Goal: Task Accomplishment & Management: Manage account settings

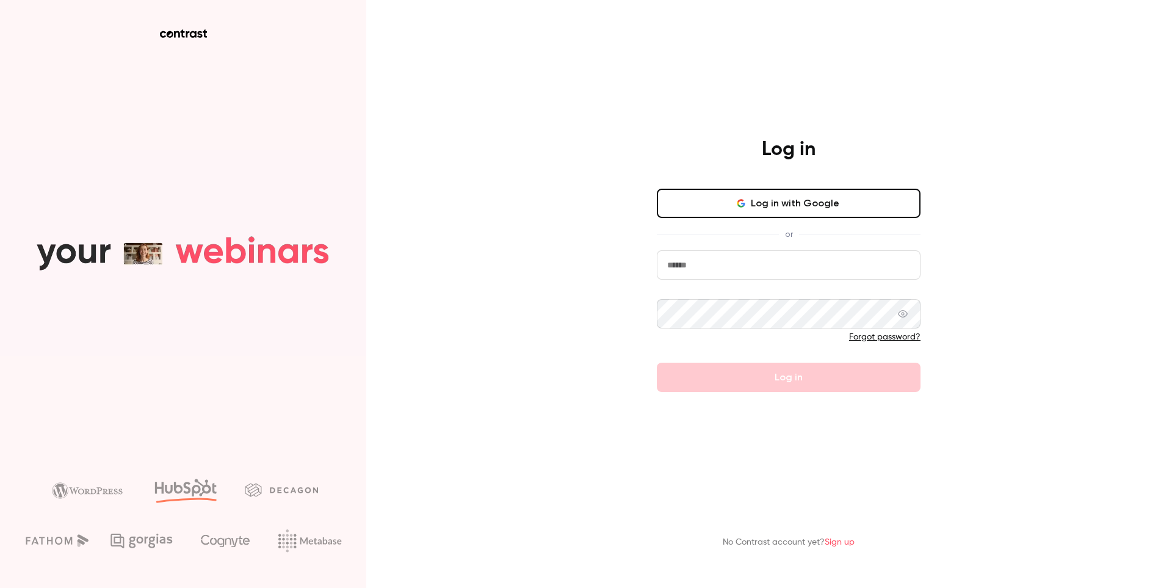
type input "**********"
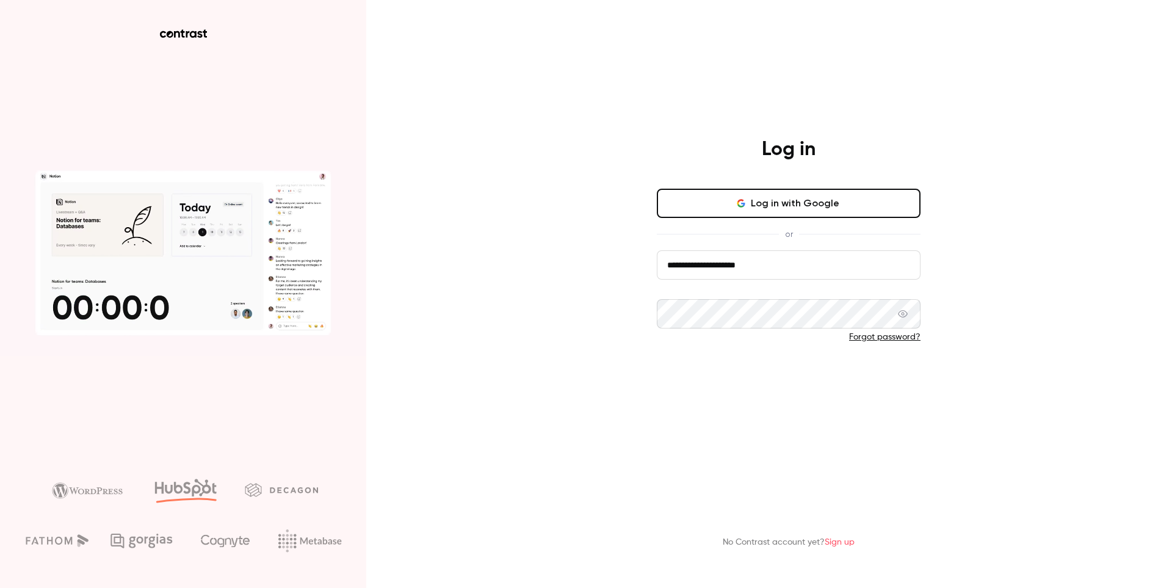
click at [820, 382] on button "Log in" at bounding box center [789, 377] width 264 height 29
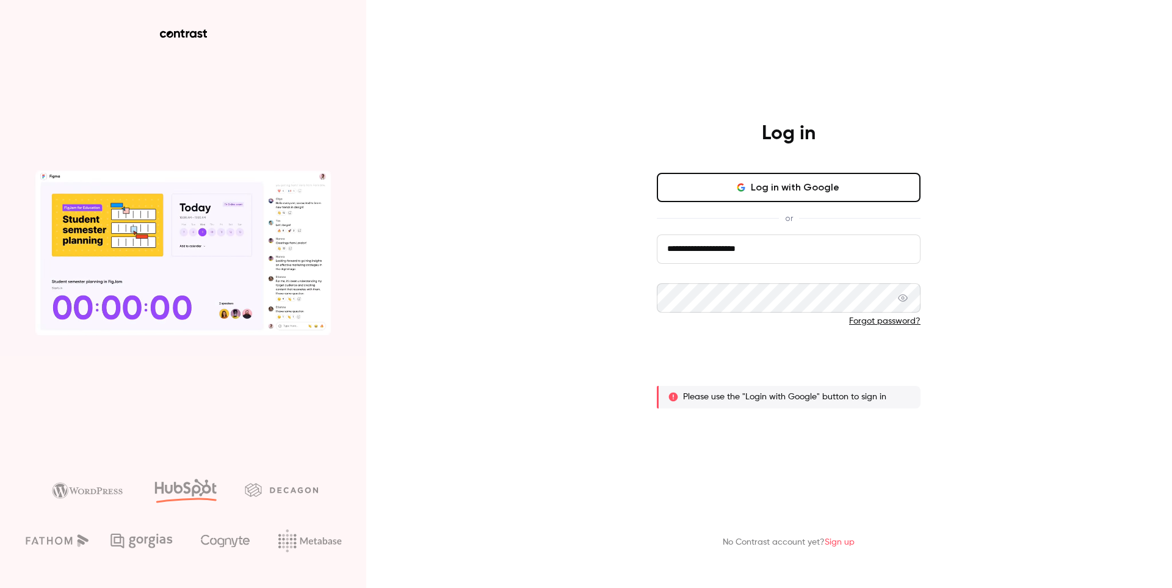
click at [777, 364] on button "Log in" at bounding box center [789, 361] width 264 height 29
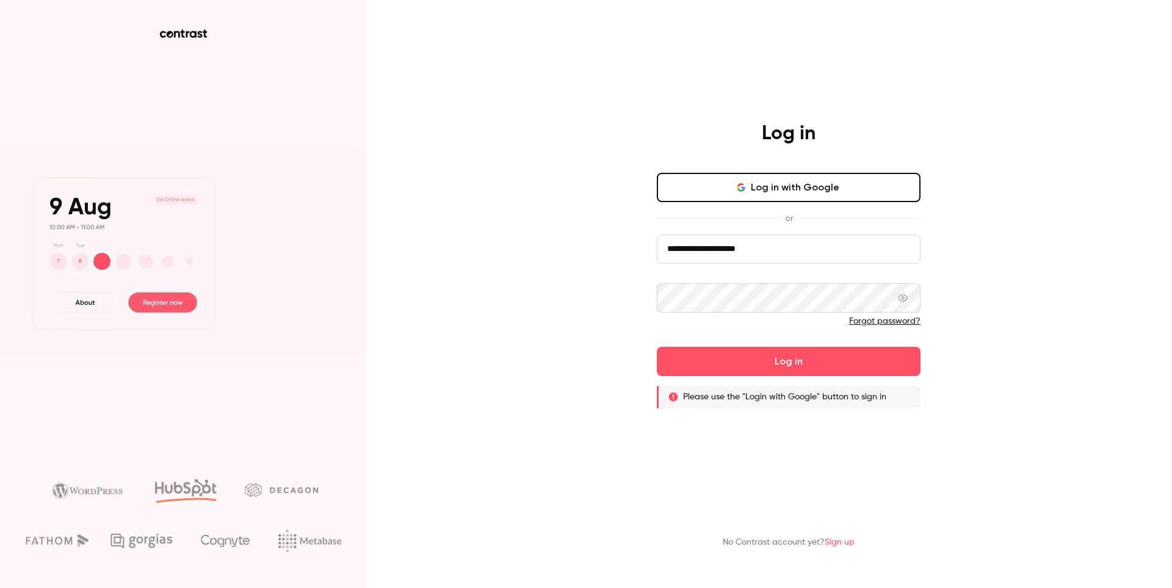
click at [864, 324] on link "Forgot password?" at bounding box center [884, 321] width 71 height 9
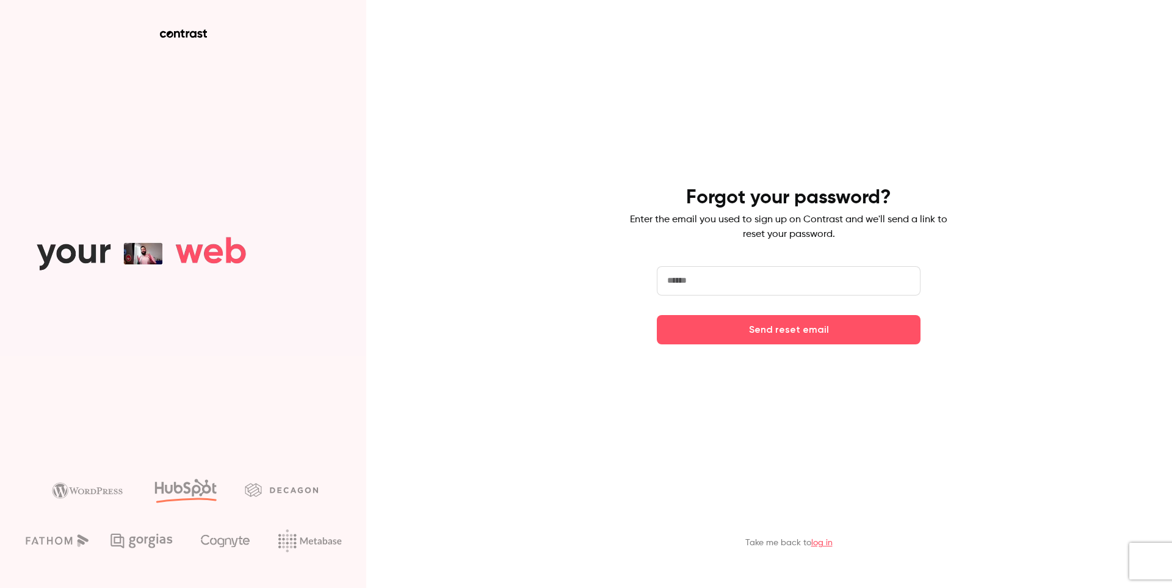
type input "**********"
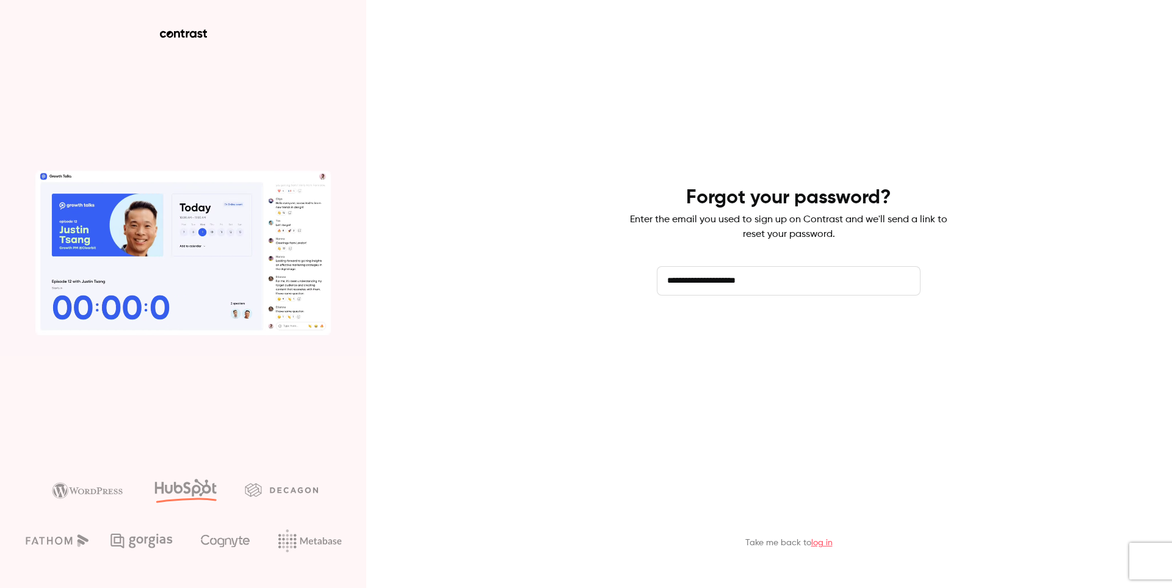
click at [734, 333] on button "Send reset email" at bounding box center [789, 329] width 264 height 29
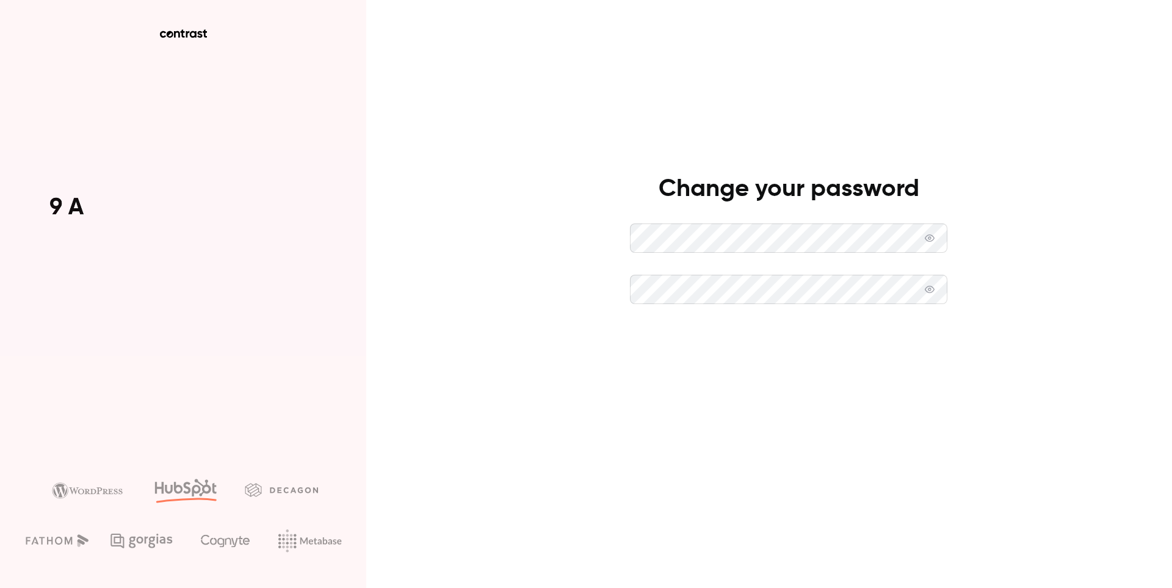
click at [775, 342] on button "Set new password" at bounding box center [788, 340] width 317 height 29
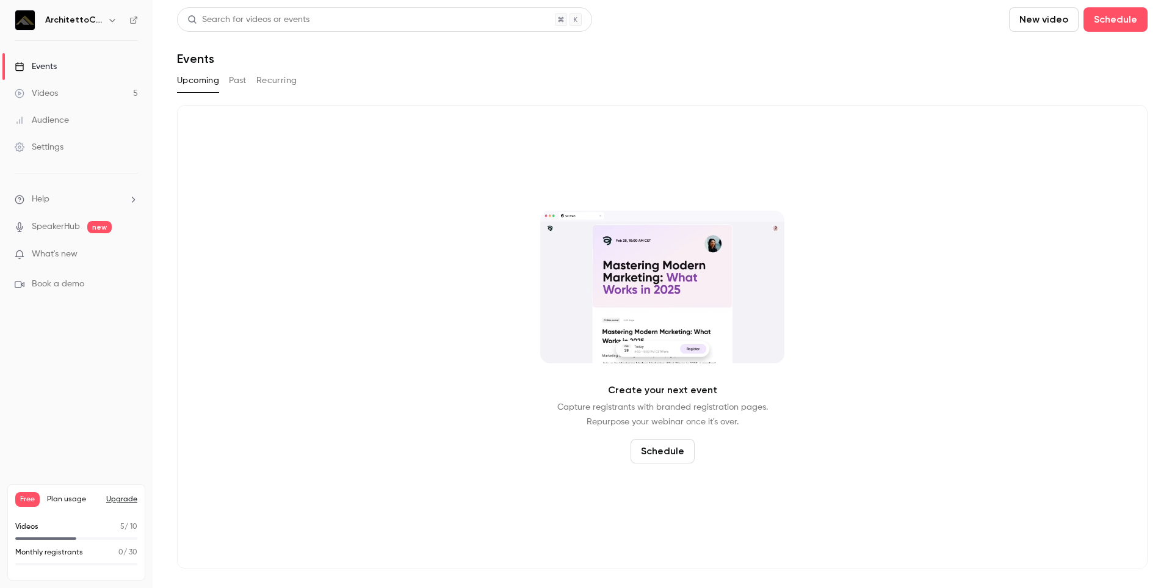
click at [59, 91] on link "Videos 5" at bounding box center [76, 93] width 153 height 27
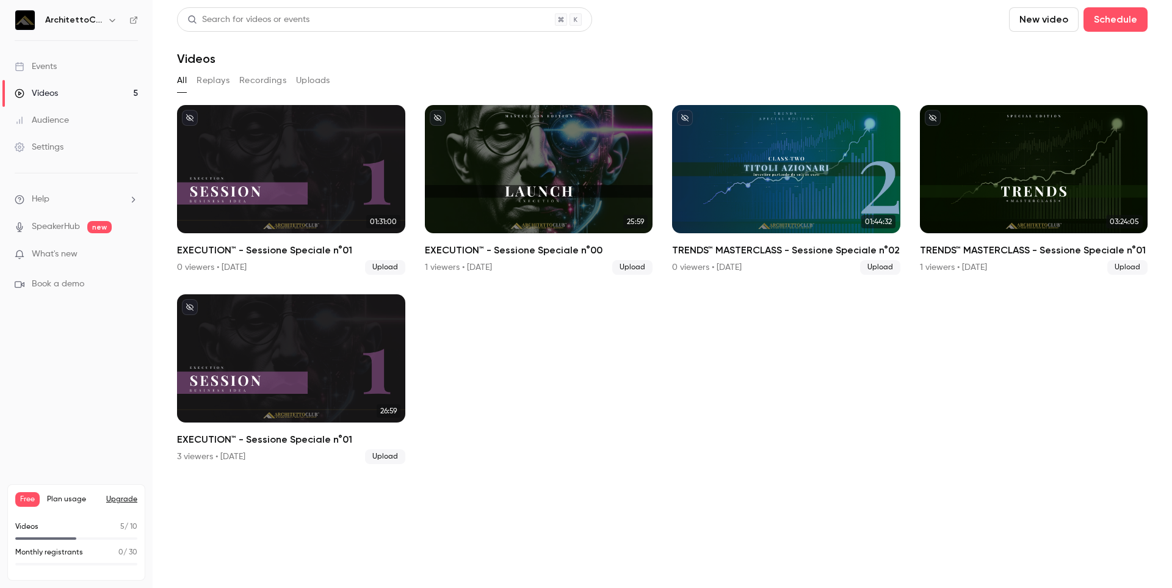
click at [32, 142] on div "Settings" at bounding box center [39, 147] width 49 height 12
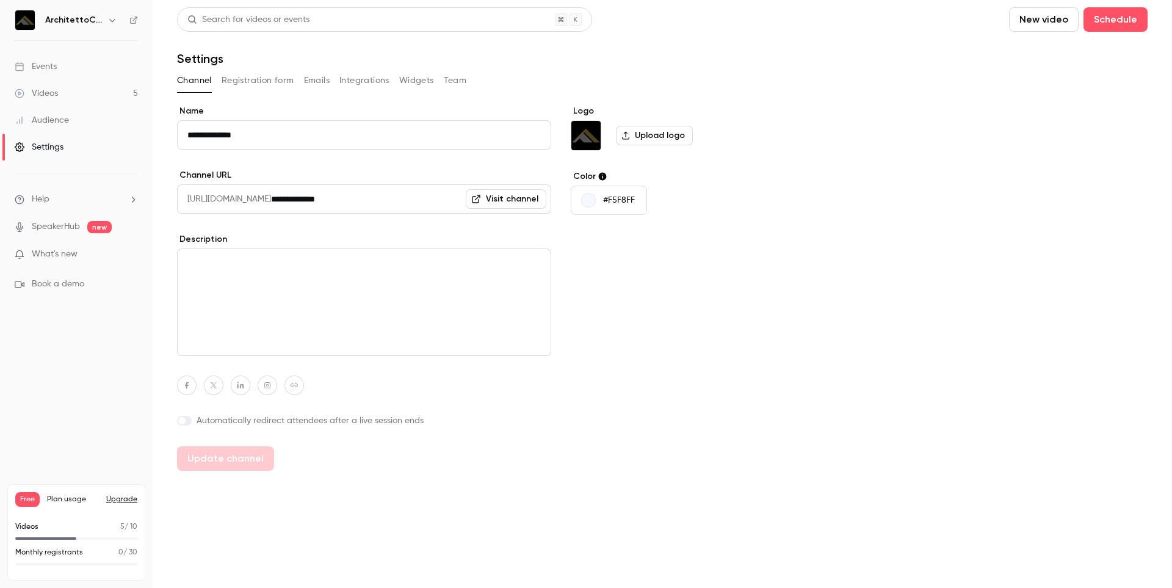
click at [49, 122] on div "Audience" at bounding box center [42, 120] width 54 height 12
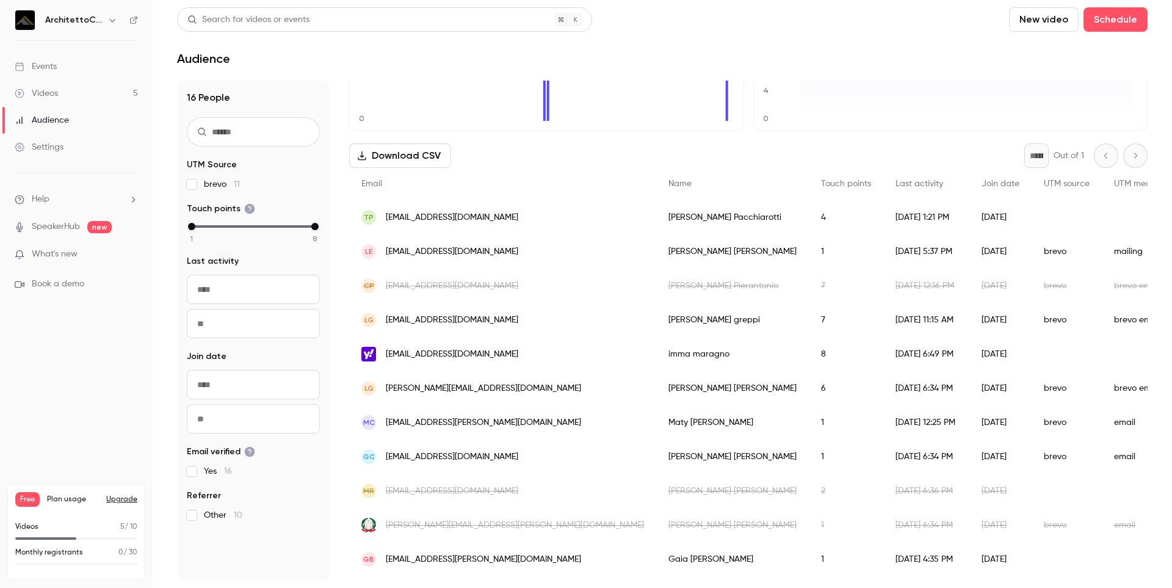
scroll to position [122, 0]
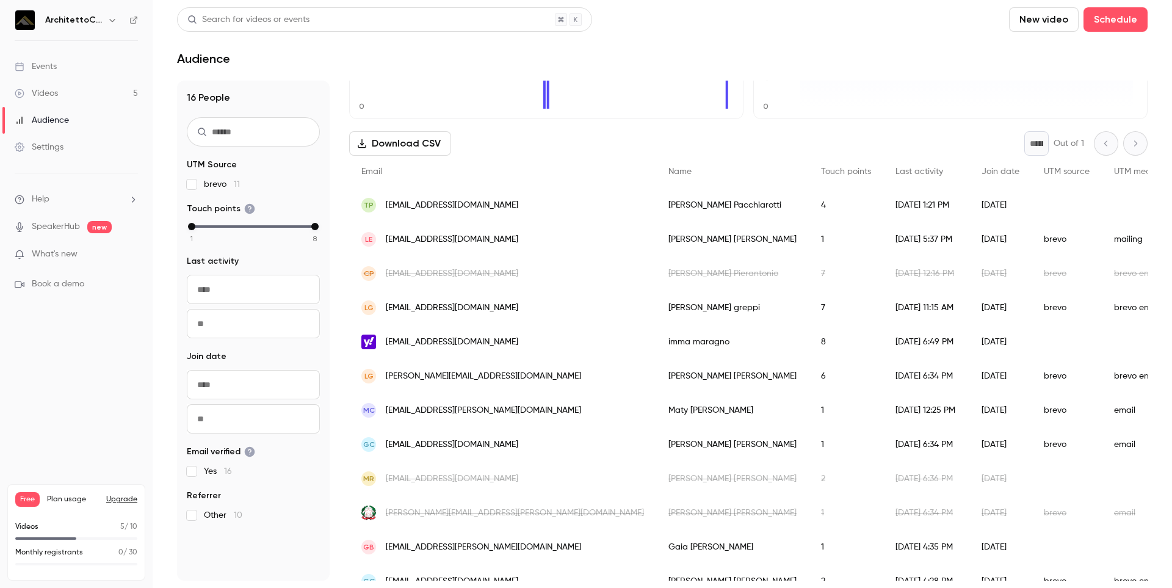
click at [424, 345] on span "immamaragno@yahoo.it" at bounding box center [452, 342] width 132 height 13
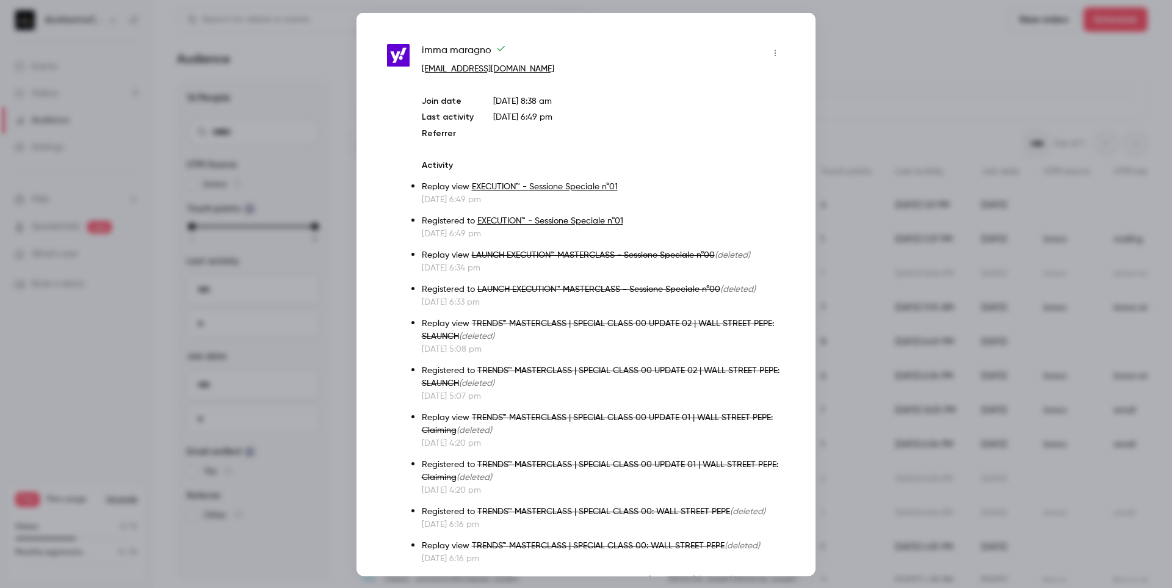
click at [841, 34] on div at bounding box center [586, 294] width 1172 height 588
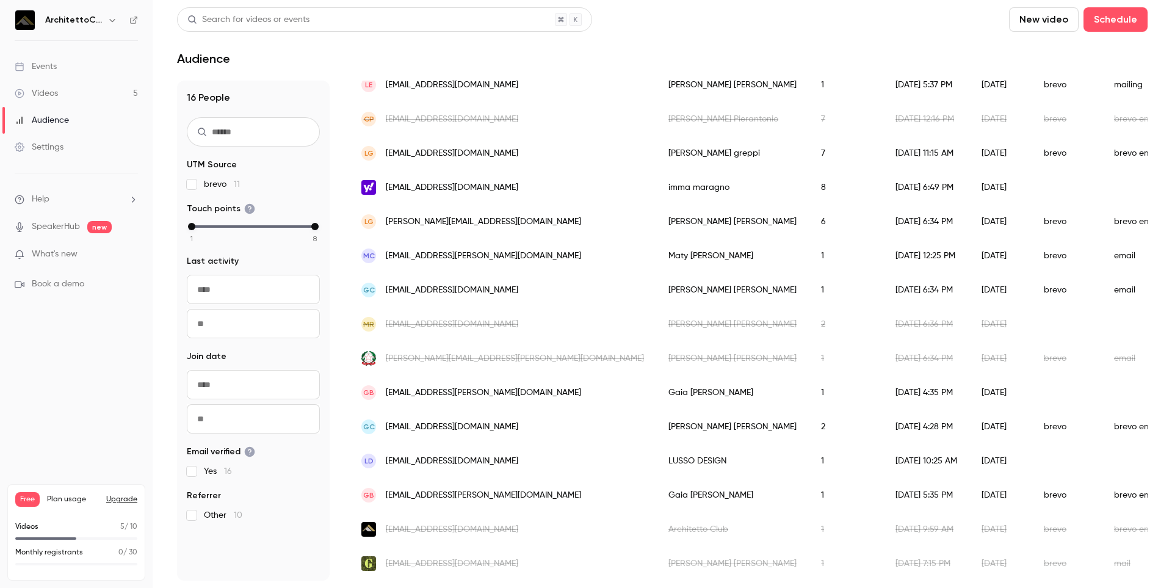
scroll to position [0, 0]
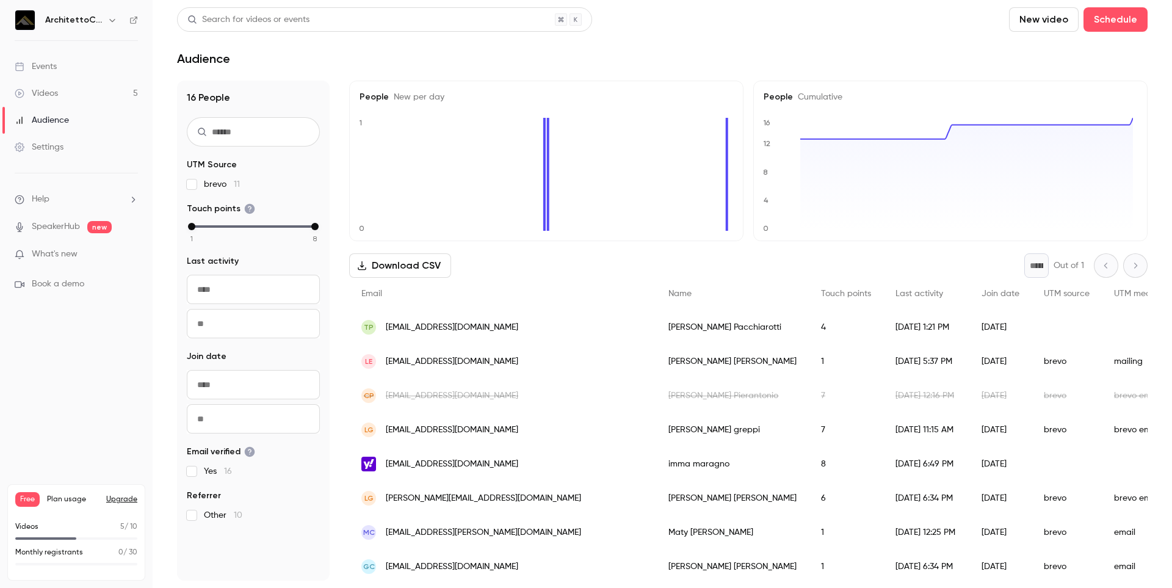
click at [82, 90] on link "Videos 5" at bounding box center [76, 93] width 153 height 27
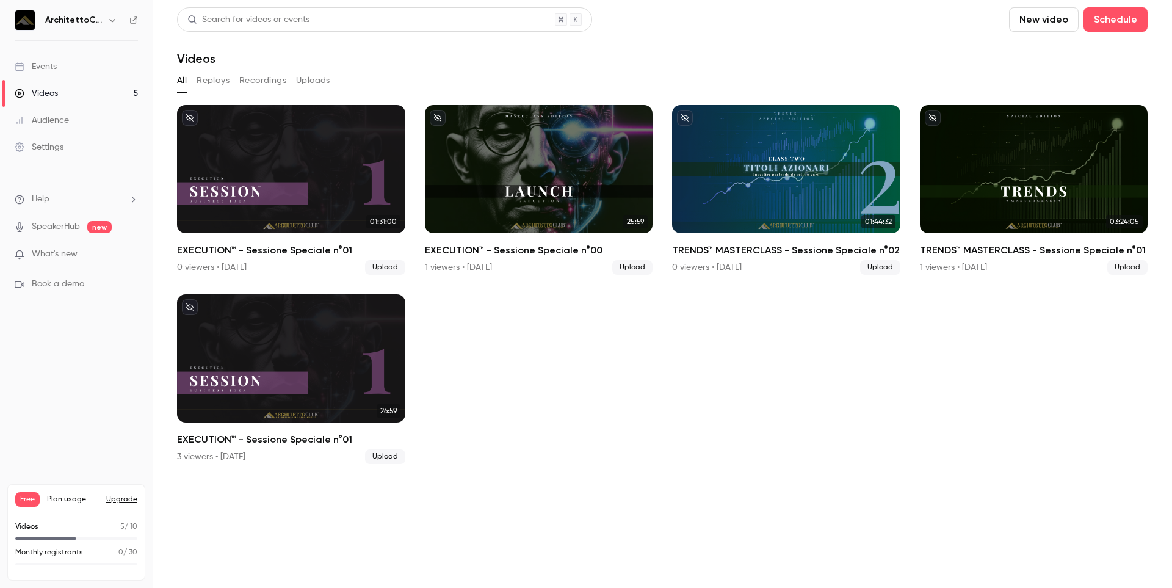
click at [74, 122] on link "Audience" at bounding box center [76, 120] width 153 height 27
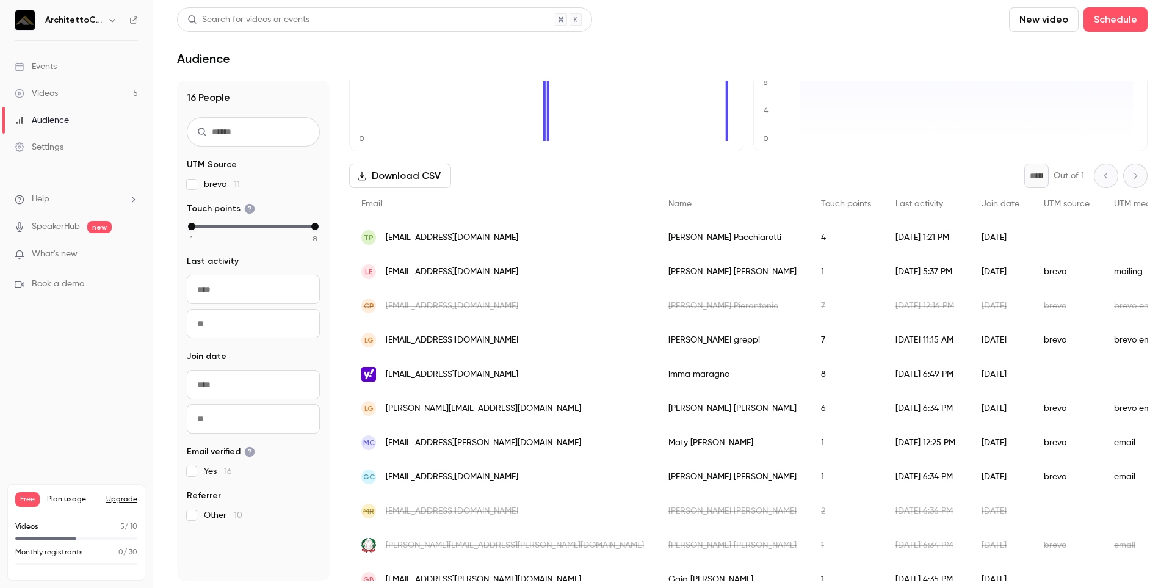
scroll to position [183, 0]
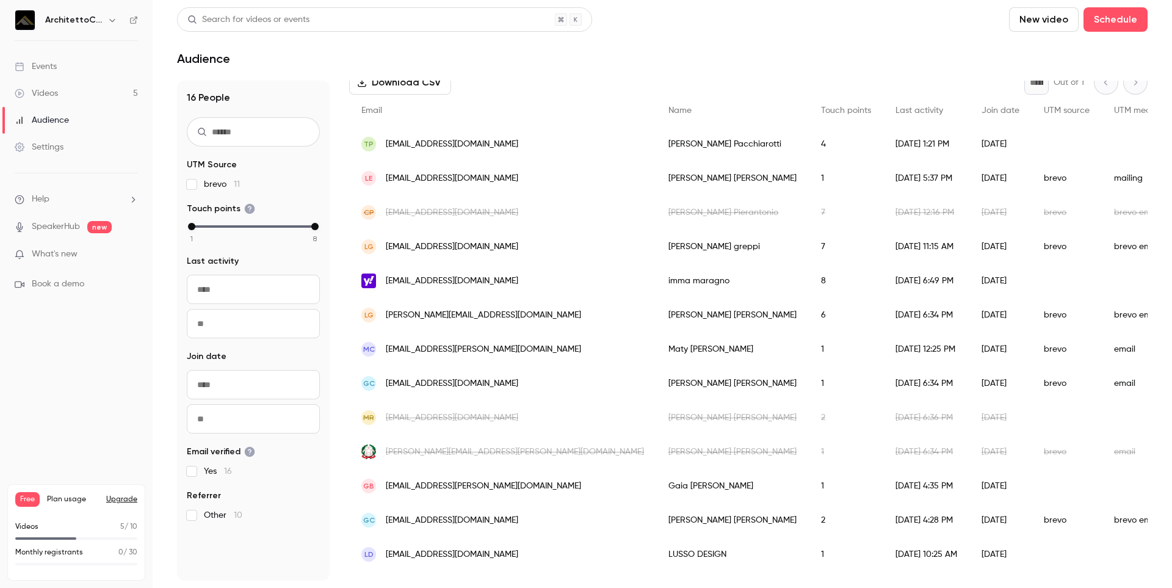
click at [391, 280] on span "immamaragno@yahoo.it" at bounding box center [452, 281] width 132 height 13
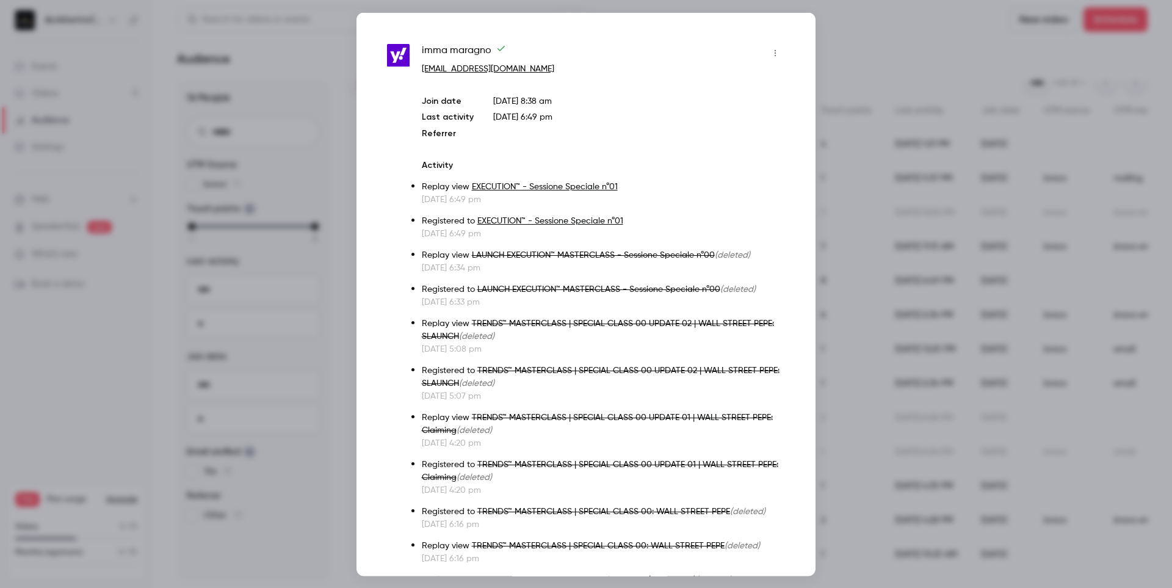
click at [766, 48] on button "button" at bounding box center [776, 53] width 20 height 20
click at [706, 82] on div "Block from all events" at bounding box center [719, 84] width 93 height 12
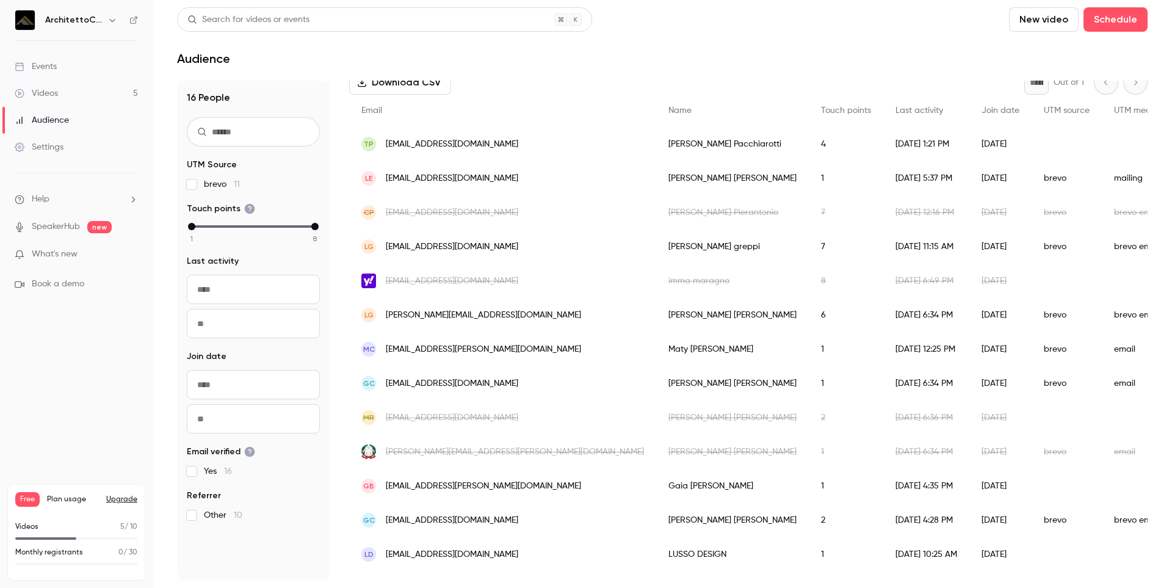
click at [25, 90] on div "Videos" at bounding box center [36, 93] width 43 height 12
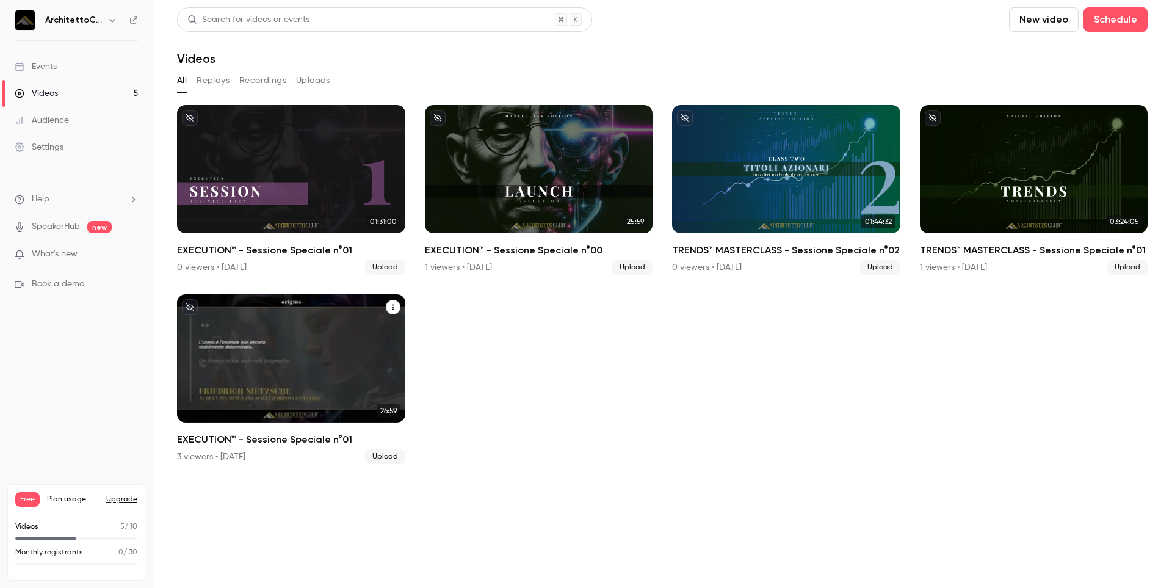
click at [333, 363] on div "EXECUTION™ - Sessione Speciale n°01" at bounding box center [291, 358] width 228 height 128
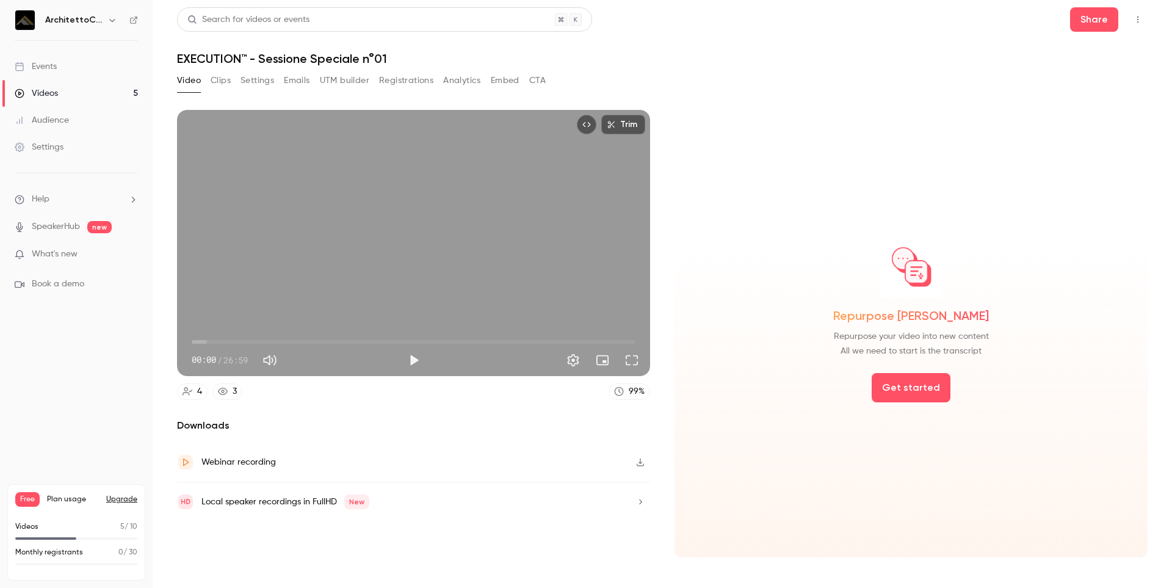
click at [220, 81] on button "Clips" at bounding box center [221, 81] width 20 height 20
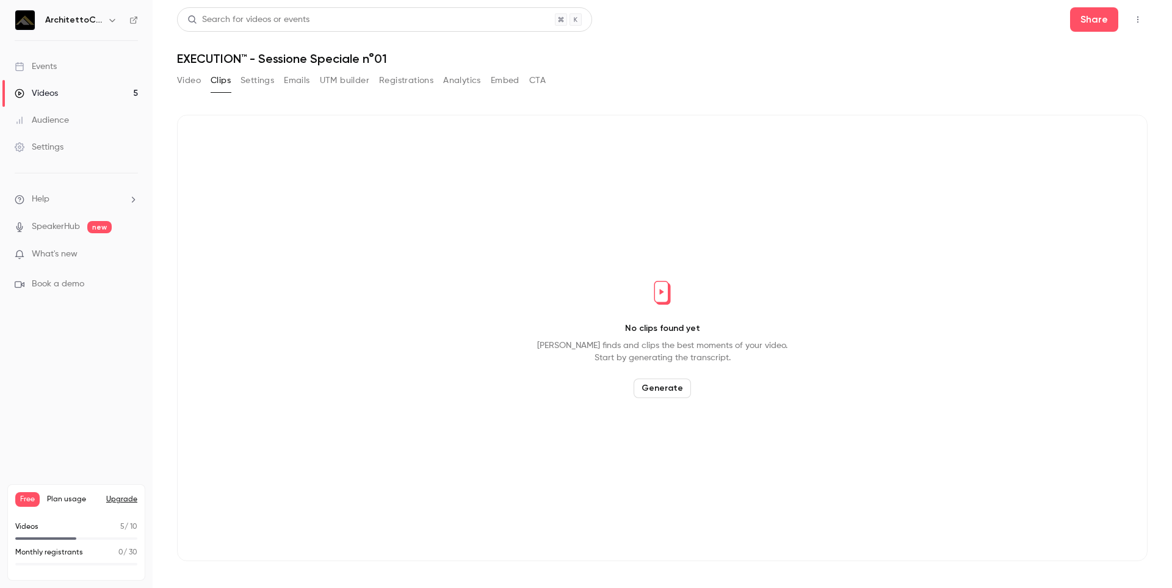
click at [251, 79] on button "Settings" at bounding box center [258, 81] width 34 height 20
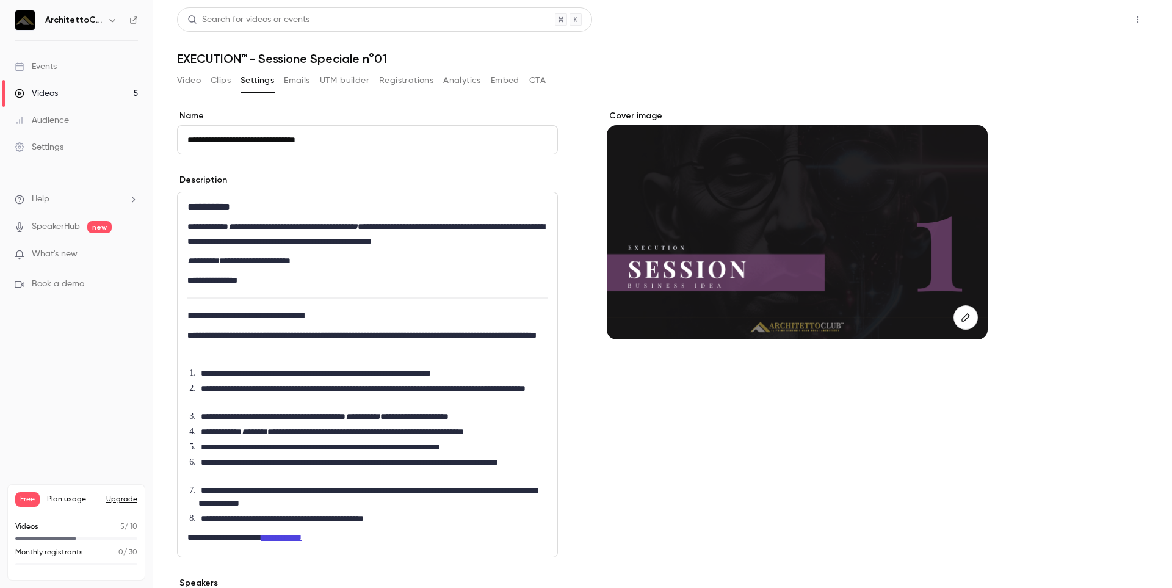
click at [1081, 23] on button "Share" at bounding box center [1094, 19] width 48 height 24
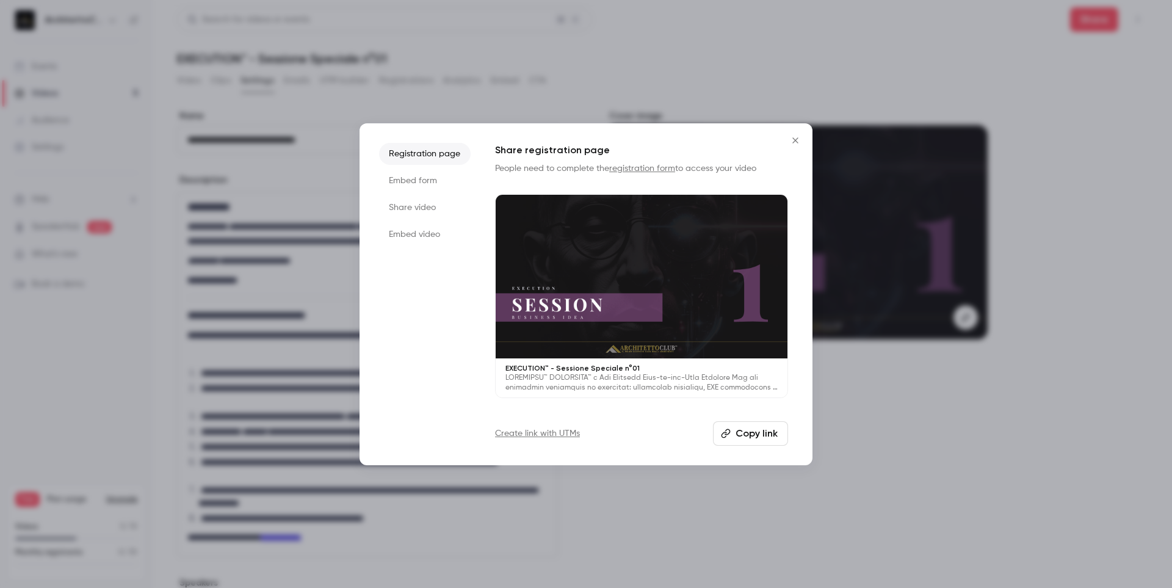
drag, startPoint x: 746, startPoint y: 28, endPoint x: 738, endPoint y: 32, distance: 8.5
click at [746, 28] on div at bounding box center [586, 294] width 1172 height 588
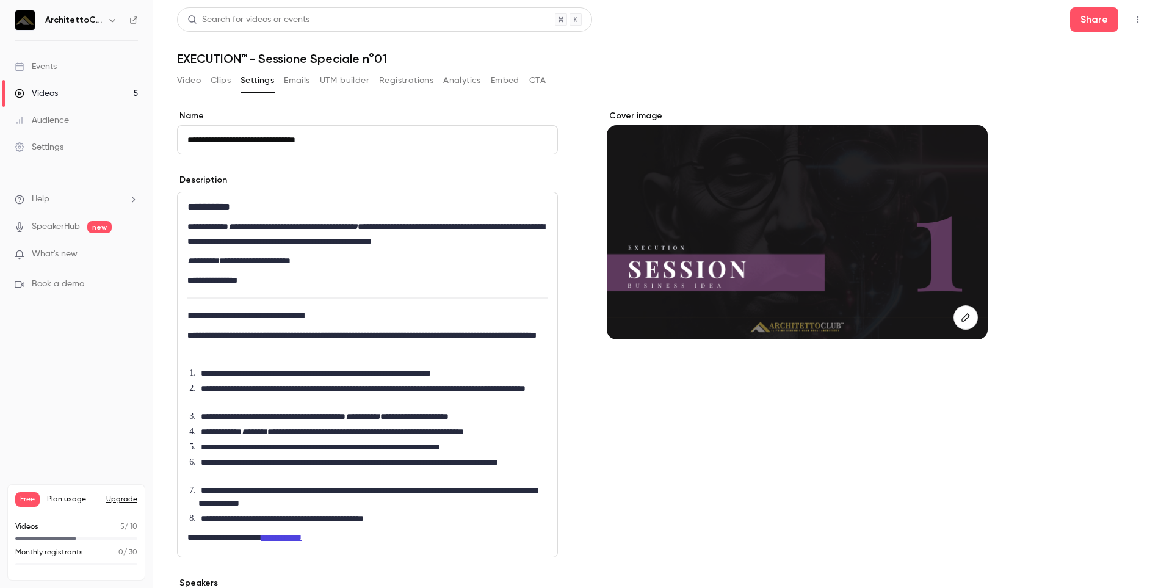
click at [350, 81] on button "UTM builder" at bounding box center [344, 81] width 49 height 20
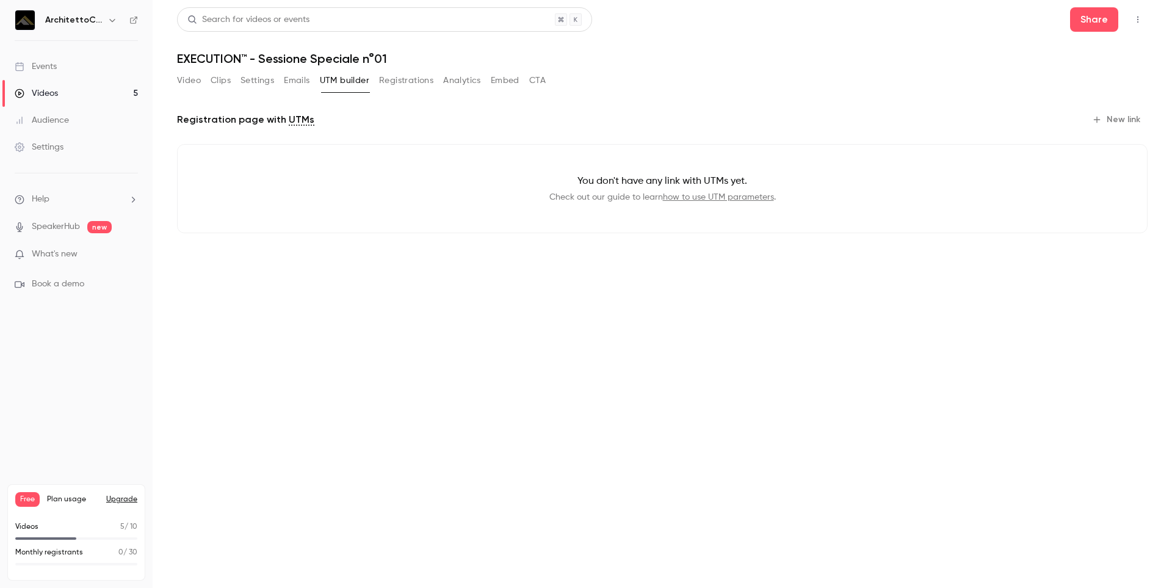
click at [393, 83] on button "Registrations" at bounding box center [406, 81] width 54 height 20
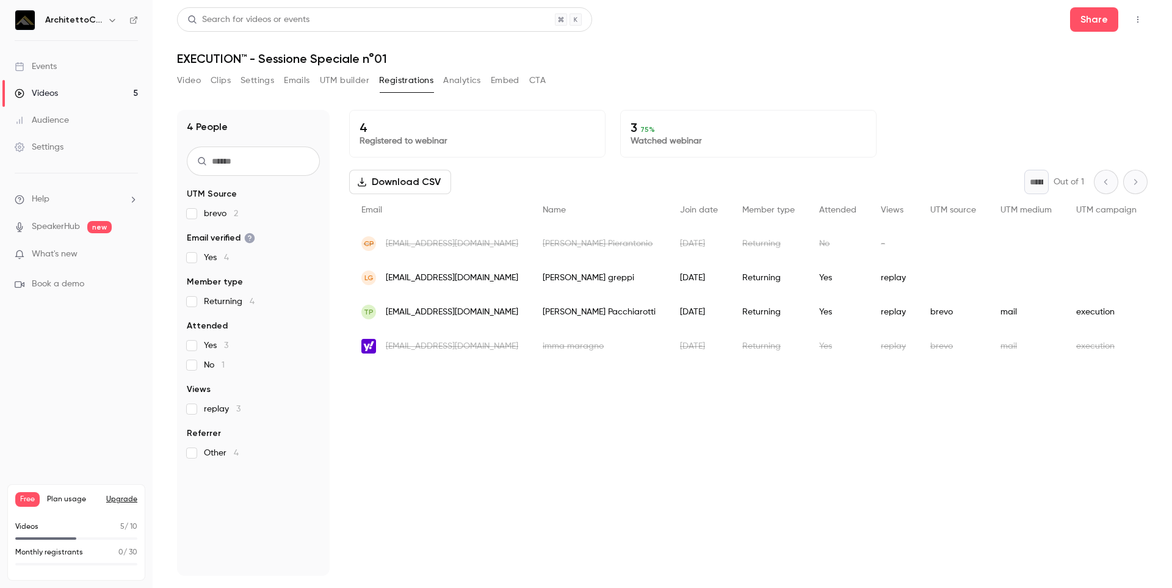
click at [389, 242] on span "c.pierantonio@gmail.com" at bounding box center [452, 244] width 132 height 13
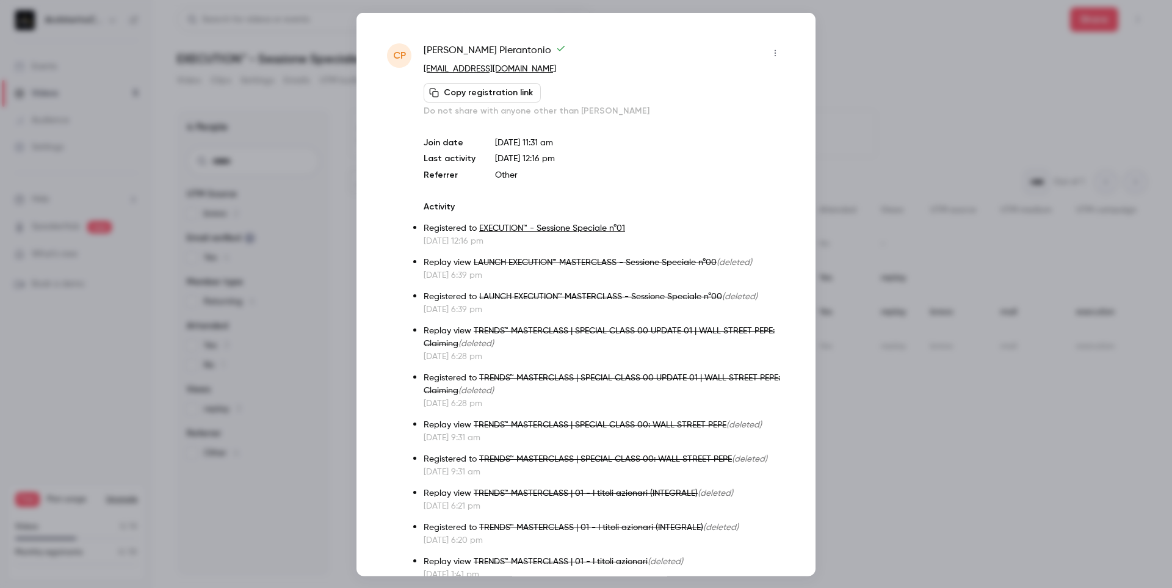
click at [771, 49] on icon "button" at bounding box center [776, 52] width 10 height 9
click at [734, 78] on div "Unblock from all events" at bounding box center [720, 84] width 94 height 12
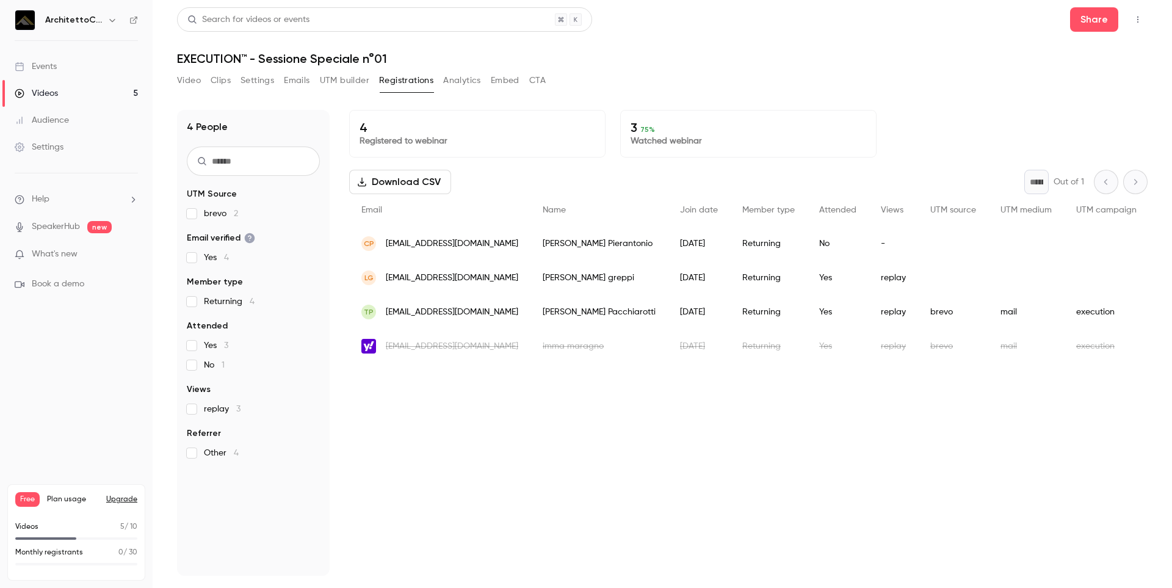
click at [192, 80] on button "Video" at bounding box center [189, 81] width 24 height 20
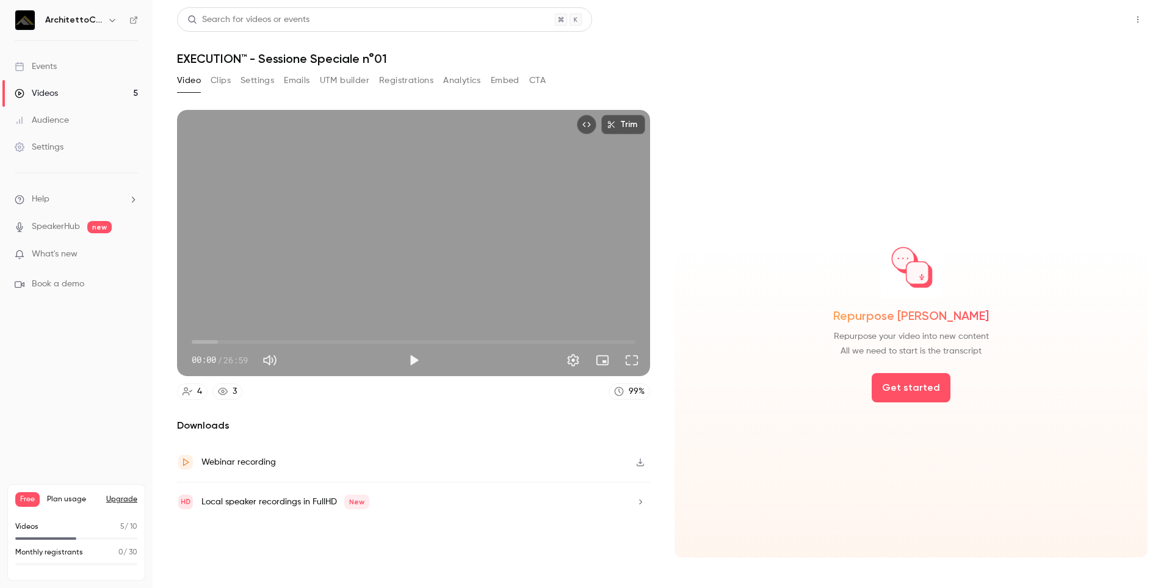
click at [1101, 19] on button "Share" at bounding box center [1094, 19] width 48 height 24
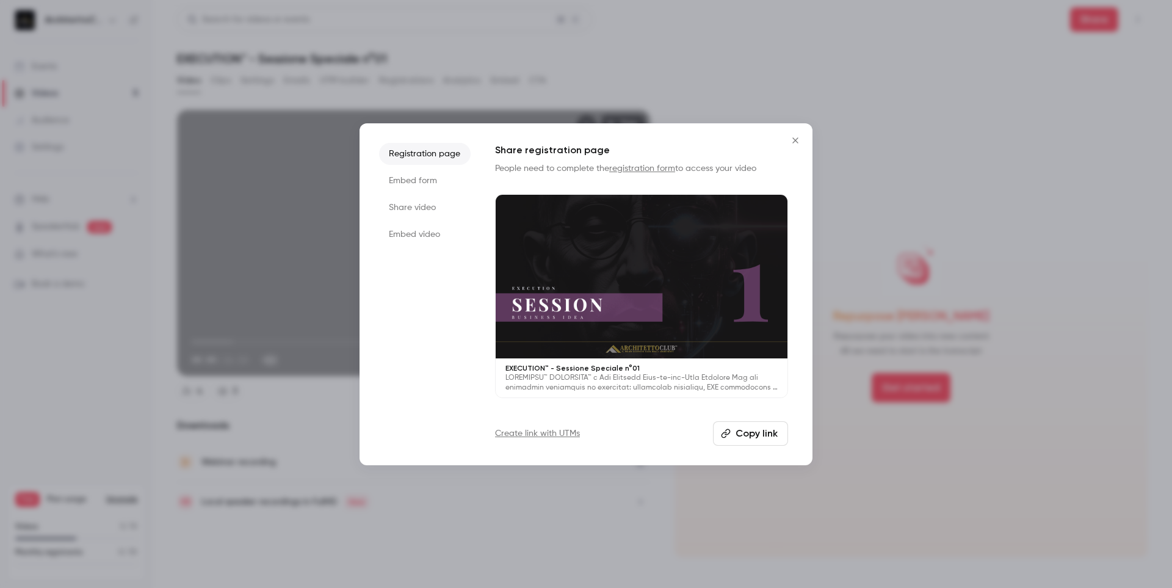
click at [429, 175] on li "Embed form" at bounding box center [425, 181] width 92 height 22
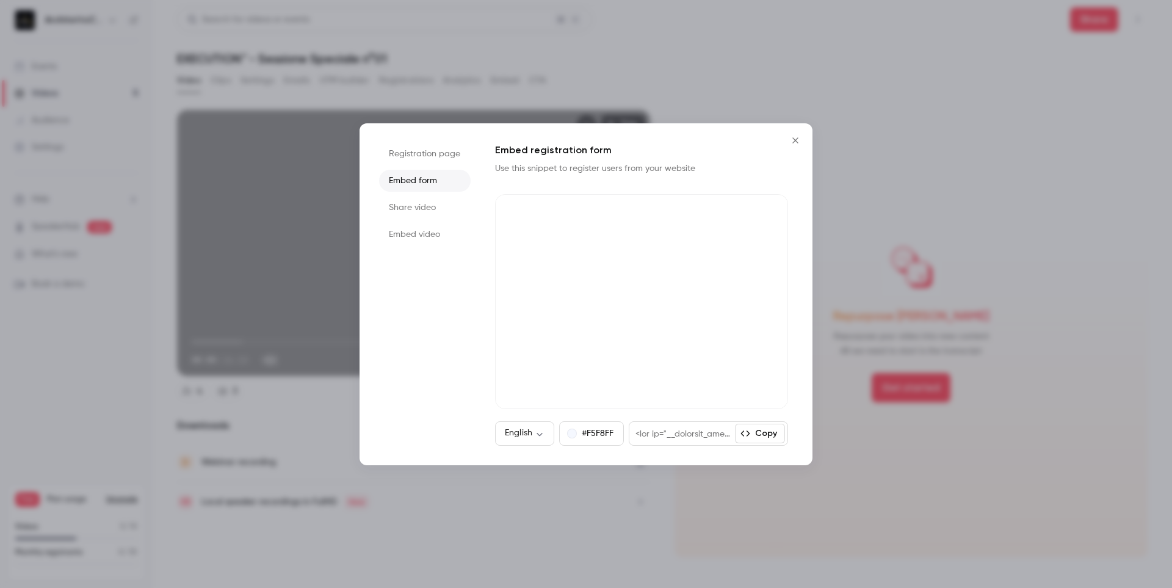
click at [417, 211] on li "Share video" at bounding box center [425, 208] width 92 height 22
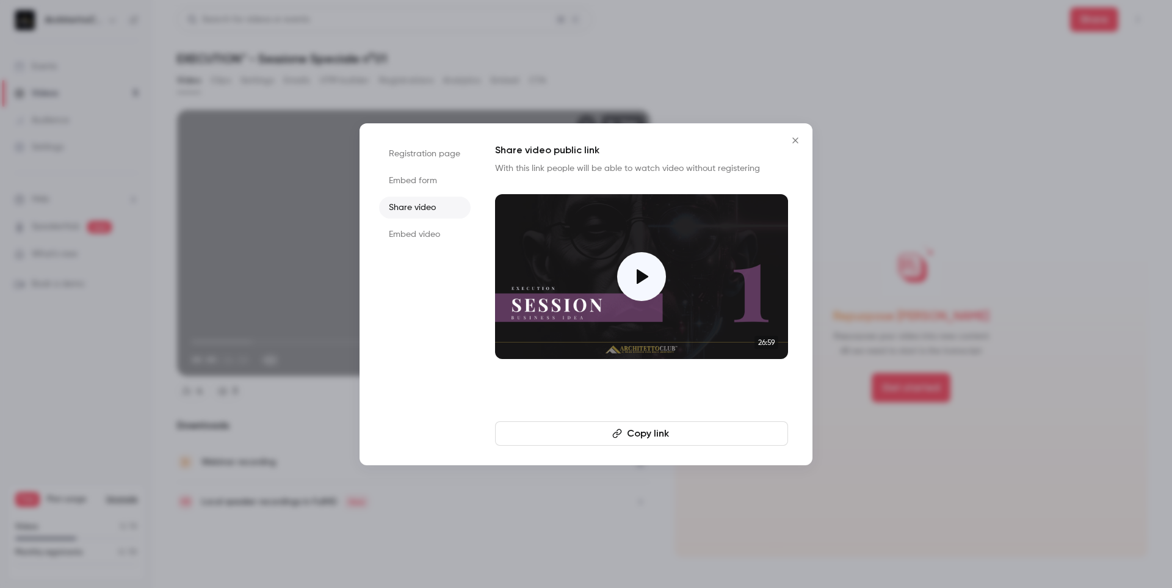
click at [417, 186] on li "Embed form" at bounding box center [425, 181] width 92 height 22
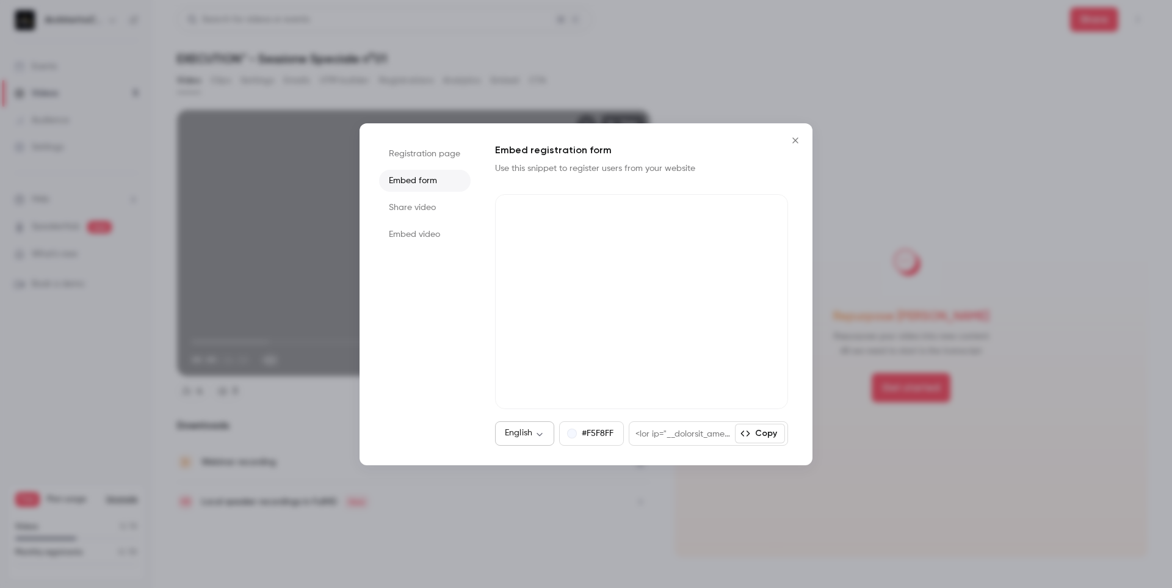
click at [527, 433] on body "ArchitettoClub Events Videos 5 Audience Settings Help SpeakerHub new What's new…" at bounding box center [586, 294] width 1172 height 588
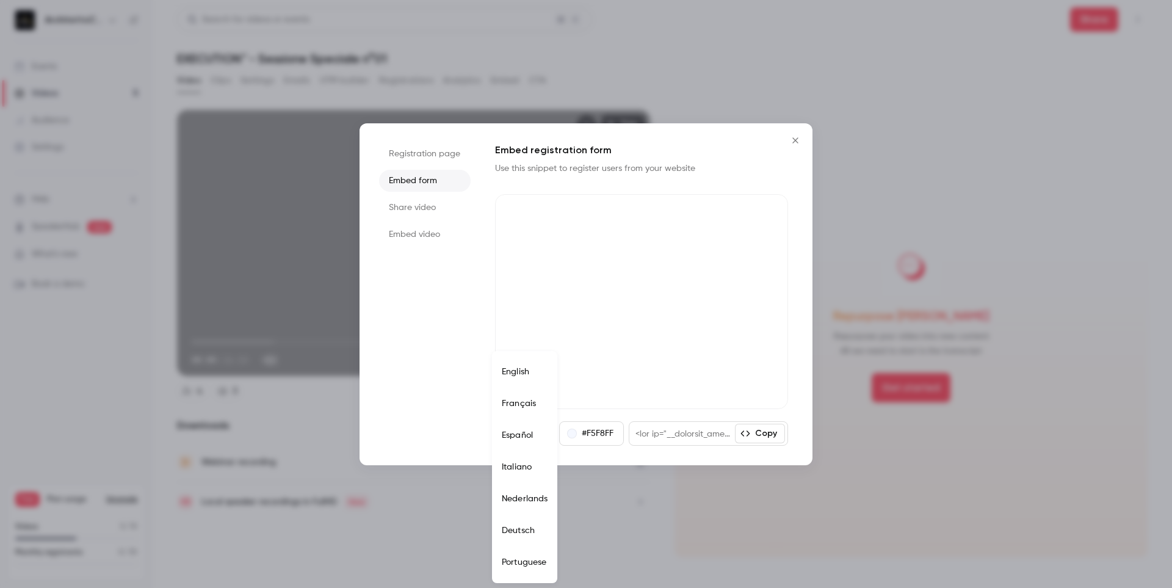
click at [521, 463] on li "Italiano" at bounding box center [524, 467] width 65 height 32
type input "**"
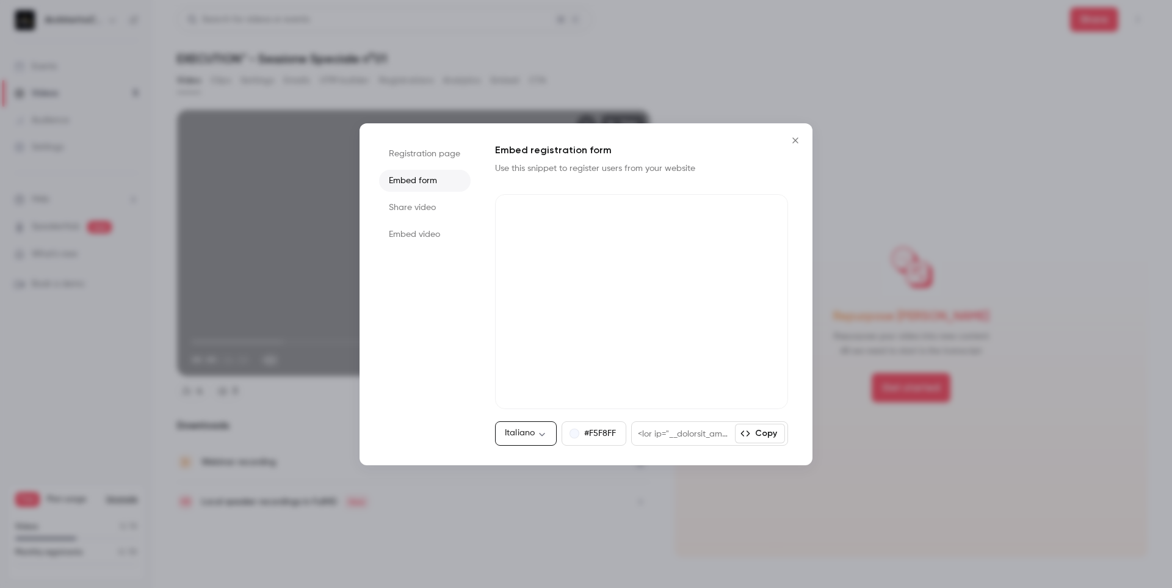
click at [423, 210] on li "Share video" at bounding box center [425, 208] width 92 height 22
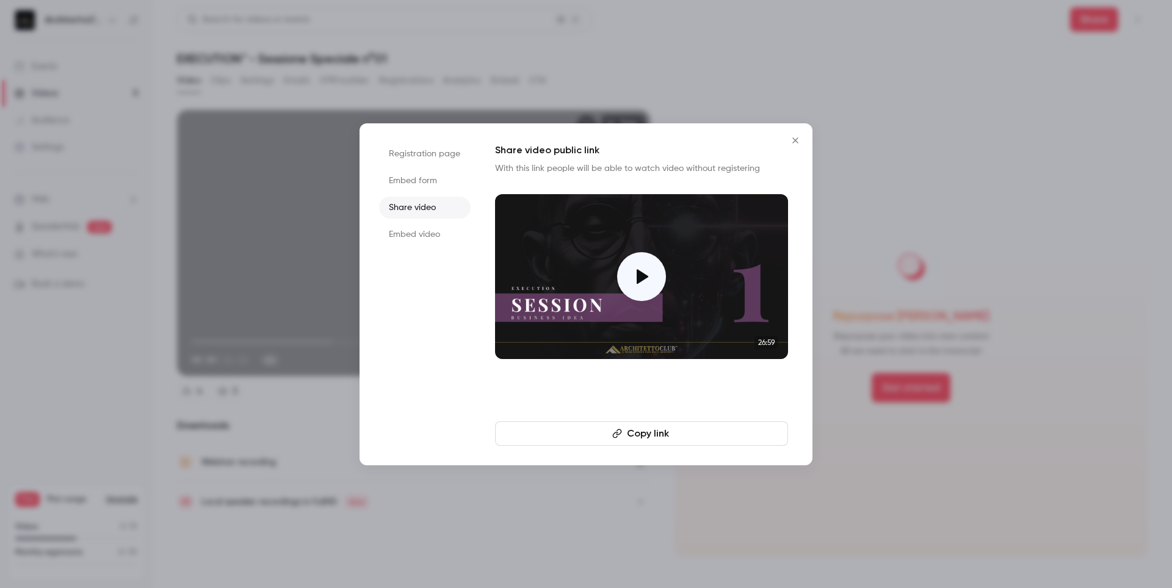
click at [419, 231] on li "Embed video" at bounding box center [425, 234] width 92 height 22
click at [430, 156] on li "Registration page" at bounding box center [425, 154] width 92 height 22
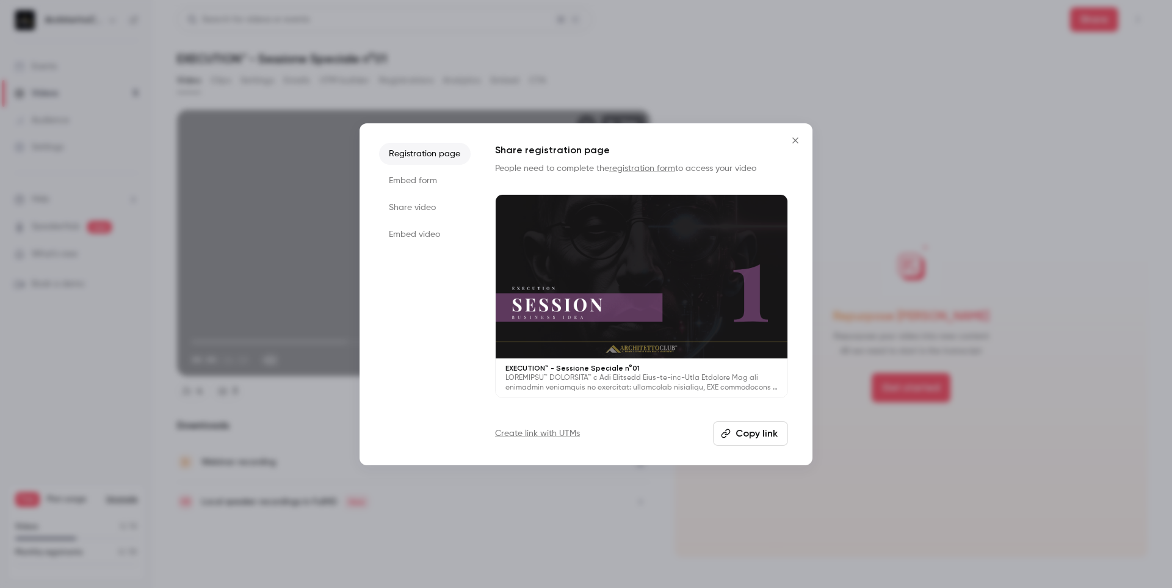
click at [747, 431] on button "Copy link" at bounding box center [750, 433] width 75 height 24
click at [796, 139] on icon "Close" at bounding box center [795, 141] width 15 height 10
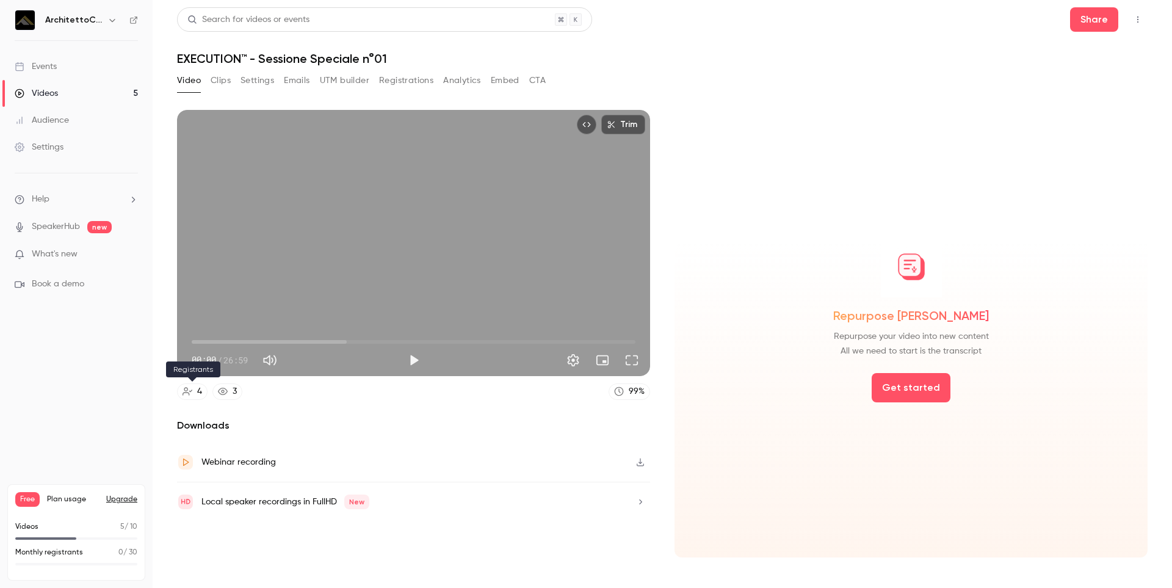
click at [188, 388] on icon at bounding box center [188, 391] width 10 height 10
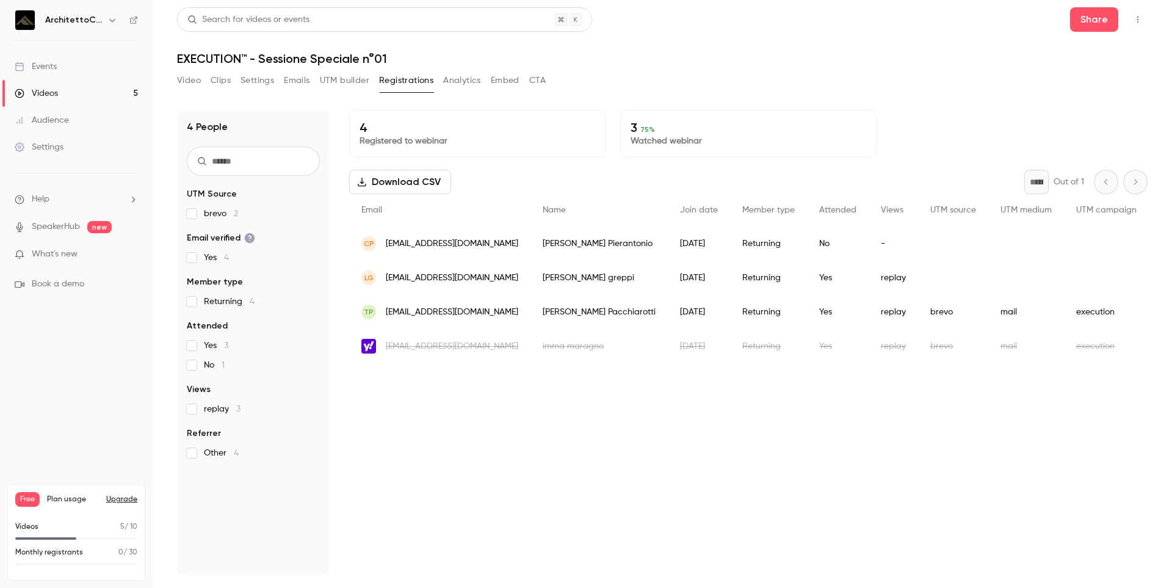
click at [478, 80] on button "Analytics" at bounding box center [462, 81] width 38 height 20
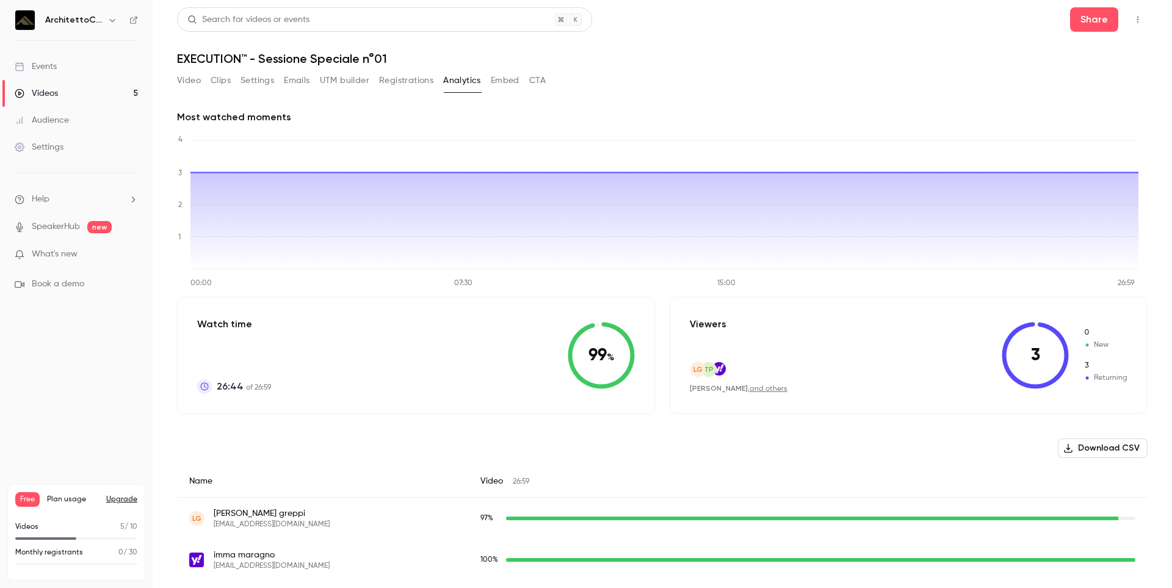
click at [56, 92] on div "Videos" at bounding box center [36, 93] width 43 height 12
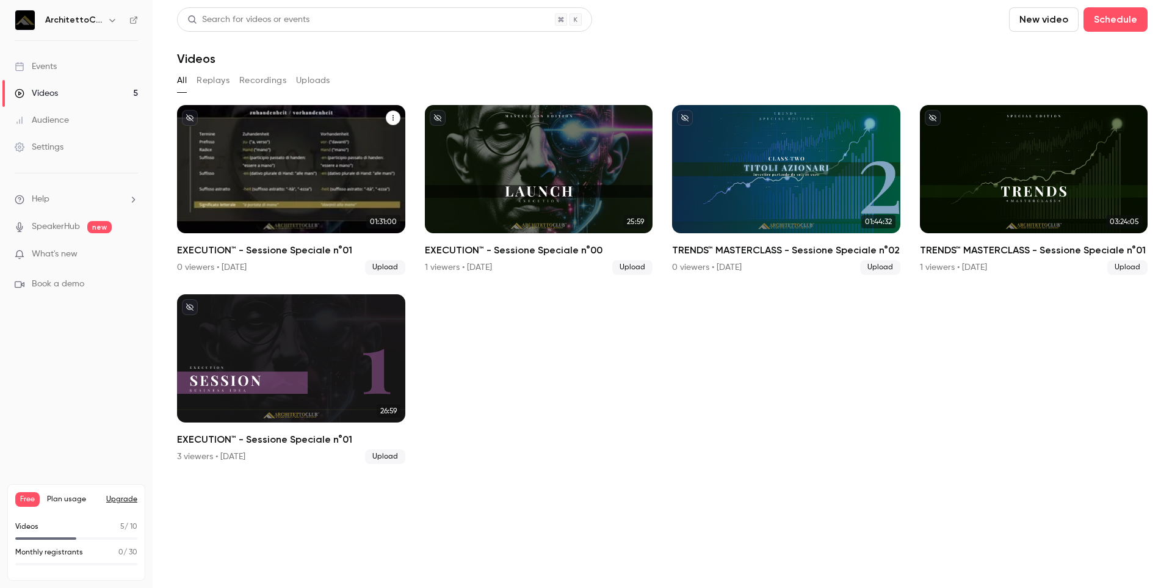
click at [355, 175] on div "EXECUTION™ - Sessione Speciale n°01" at bounding box center [291, 169] width 228 height 128
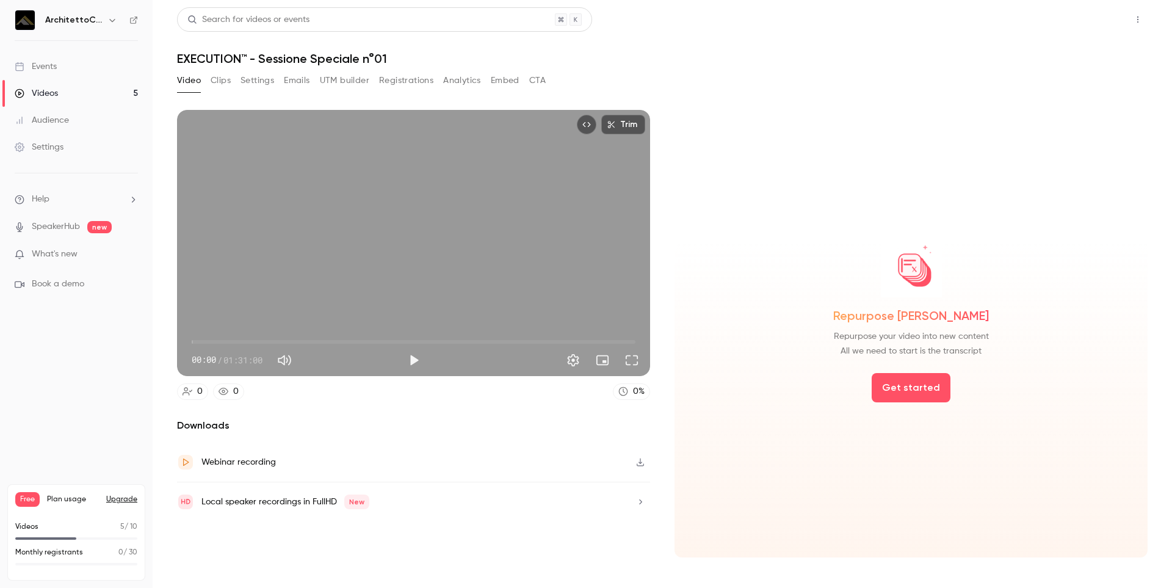
click at [1106, 21] on button "Share" at bounding box center [1094, 19] width 48 height 24
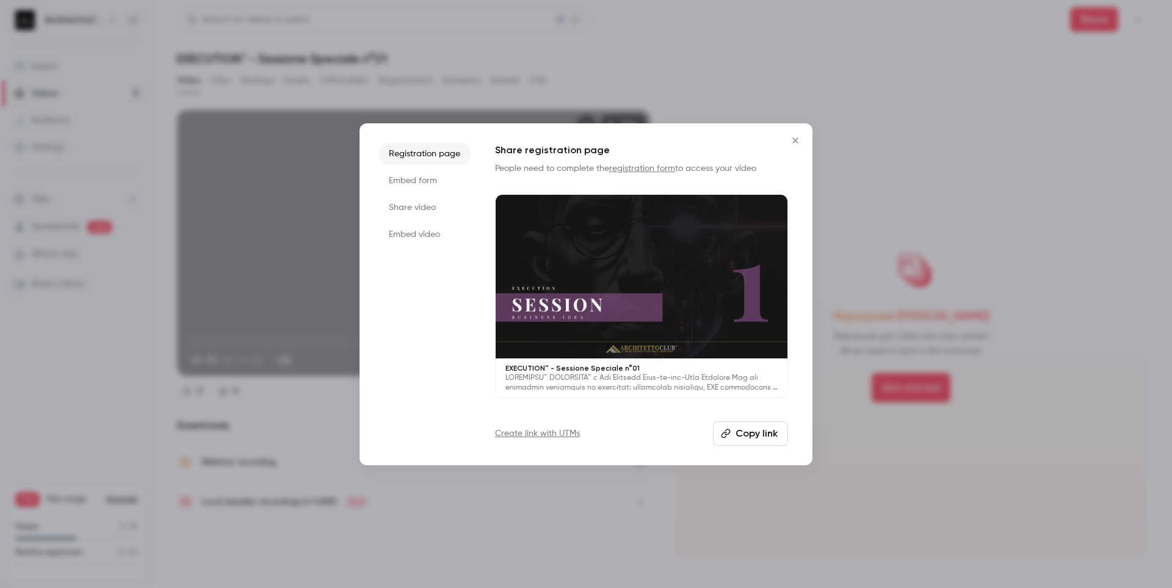
click at [751, 442] on button "Copy link" at bounding box center [750, 433] width 75 height 24
click at [900, 114] on div at bounding box center [586, 294] width 1172 height 588
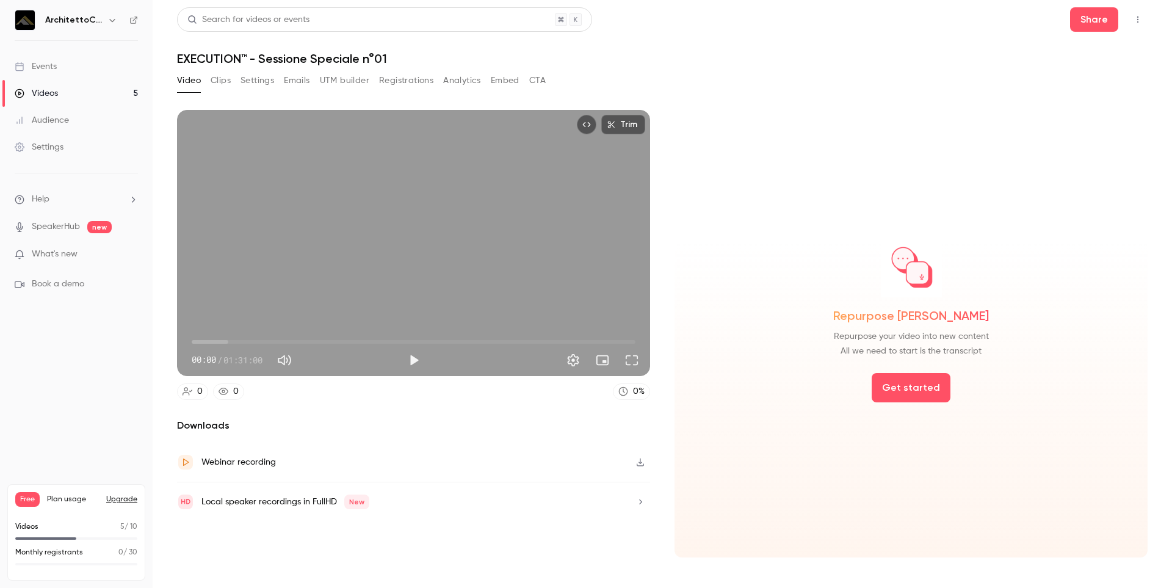
click at [51, 117] on div "Audience" at bounding box center [42, 120] width 54 height 12
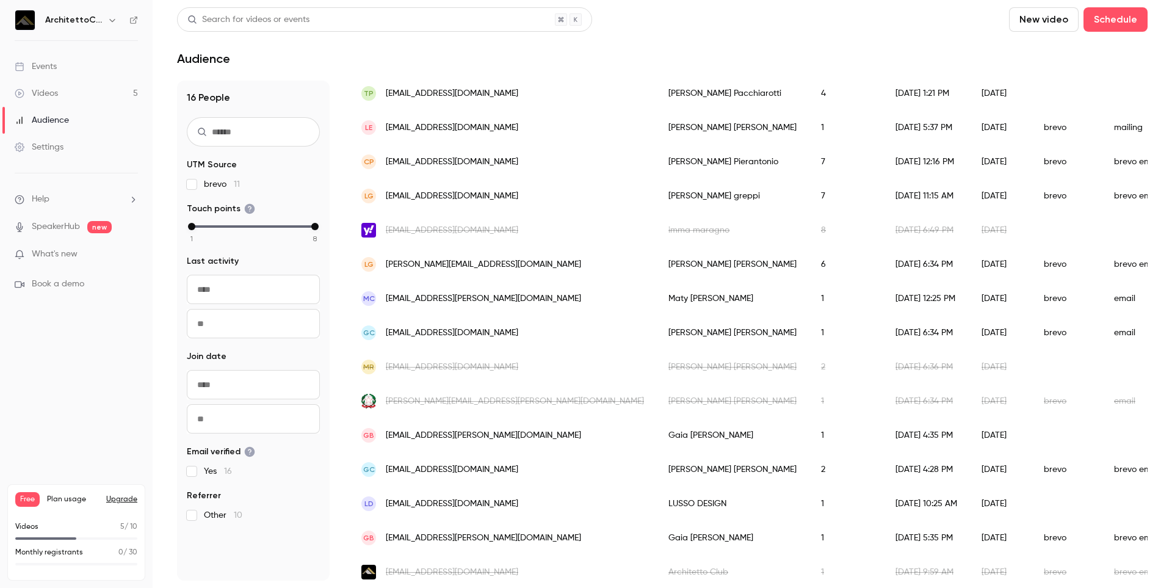
scroll to position [286, 0]
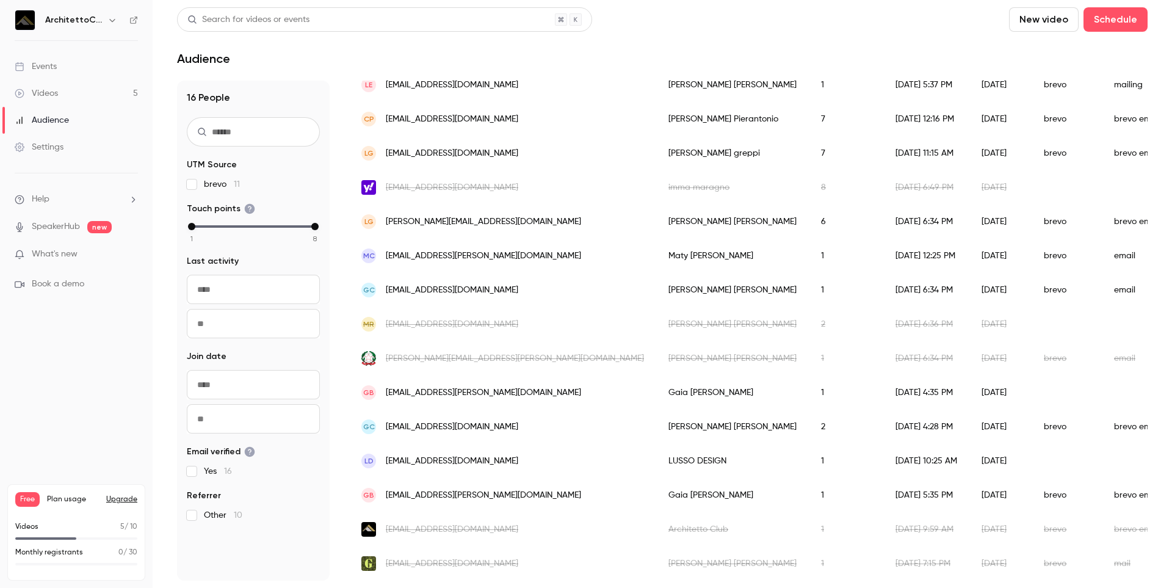
click at [455, 455] on span "lussodesignitalia@gmail.com" at bounding box center [452, 461] width 132 height 13
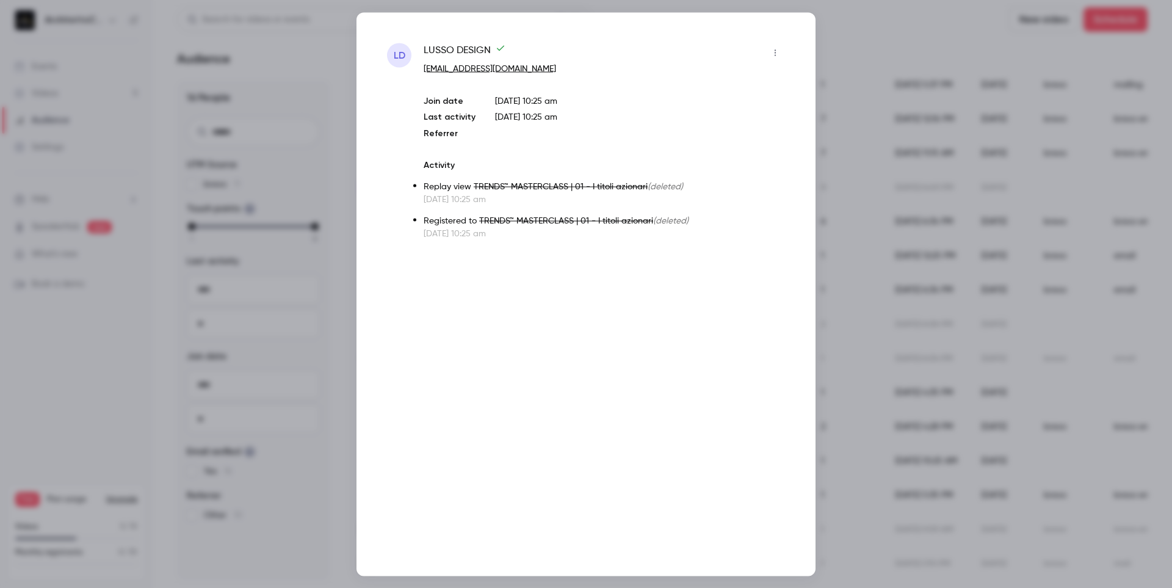
click at [776, 53] on icon "button" at bounding box center [776, 52] width 10 height 9
click at [734, 87] on div "Block from all events" at bounding box center [728, 84] width 93 height 12
